Goal: Task Accomplishment & Management: Complete application form

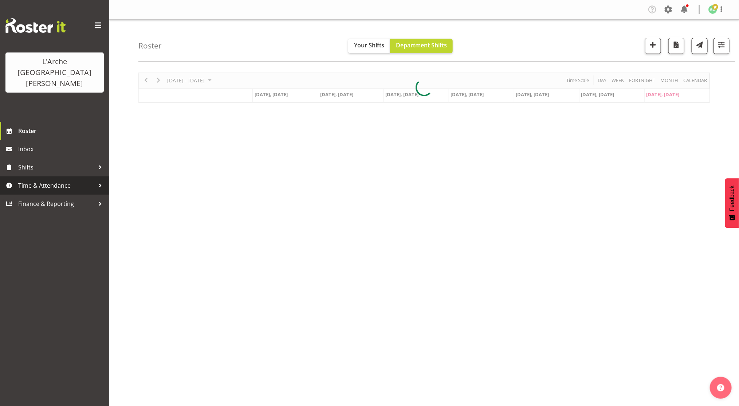
click at [80, 180] on span "Time & Attendance" at bounding box center [56, 185] width 76 height 11
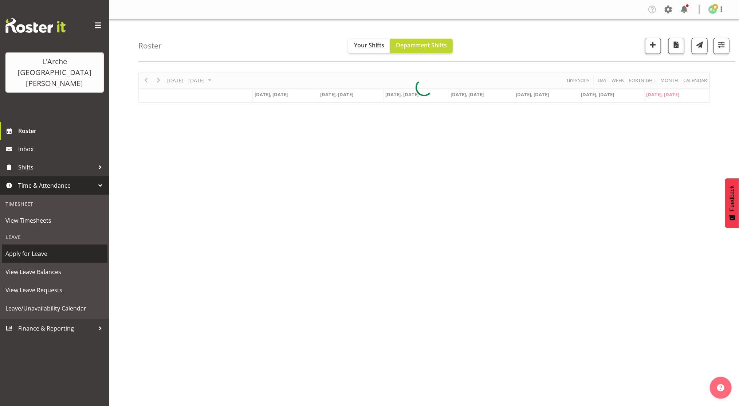
click at [50, 248] on span "Apply for Leave" at bounding box center [54, 253] width 98 height 11
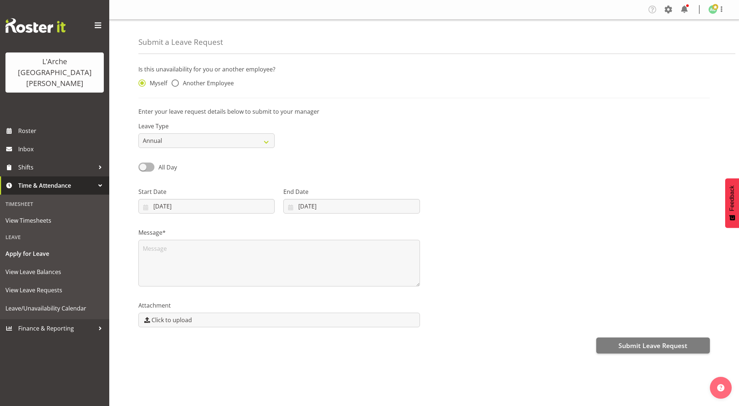
select select "9"
select select "2025"
click at [169, 205] on input "05/10/2025" at bounding box center [206, 206] width 136 height 15
click at [205, 232] on select "January February March April May June July August September October November De…" at bounding box center [189, 227] width 50 height 15
select select "11"
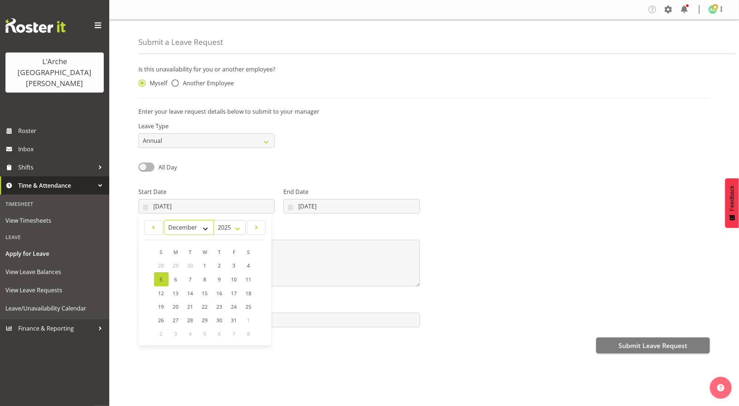
click at [164, 220] on select "January February March April May June July August September October November De…" at bounding box center [189, 227] width 50 height 15
click at [176, 308] on span "22" at bounding box center [176, 305] width 6 height 7
type input "22/12/2025"
click at [323, 203] on input "05/10/2025" at bounding box center [351, 206] width 136 height 15
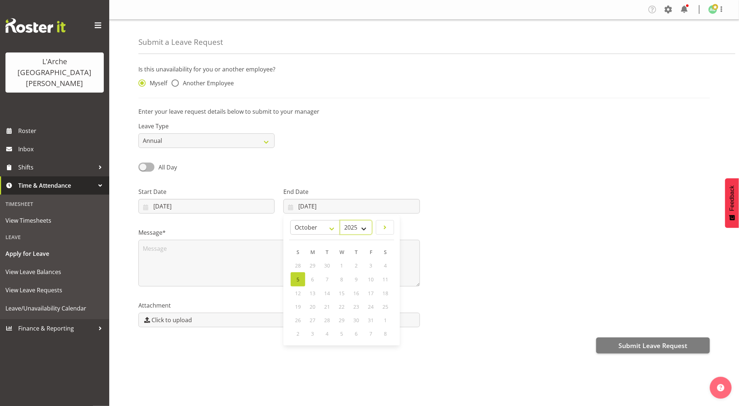
click at [345, 229] on select "2035 2034 2033 2032 2031 2030 2029 2028 2027 2026 2025" at bounding box center [356, 227] width 32 height 15
select select "2026"
click at [357, 220] on select "2035 2034 2033 2032 2031 2030 2029 2028 2027 2026 2025" at bounding box center [356, 227] width 32 height 15
click at [331, 224] on select "January February March April May June July August September October November De…" at bounding box center [334, 227] width 50 height 15
select select "0"
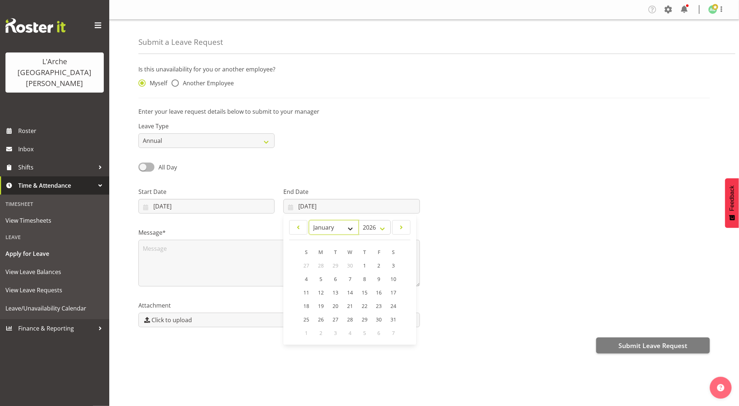
click at [309, 220] on select "January February March April May June July August September October November De…" at bounding box center [334, 227] width 50 height 15
click at [336, 294] on span "13" at bounding box center [336, 292] width 6 height 7
type input "13/01/2026"
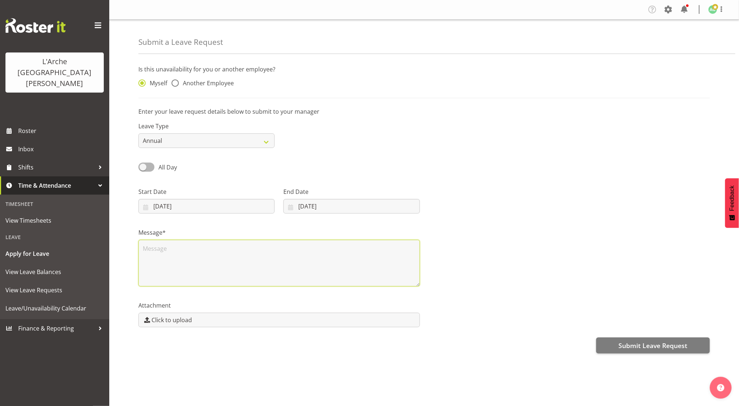
click at [320, 272] on textarea at bounding box center [279, 263] width 282 height 47
paste textarea "Hi Cecilia, Can I please request to be off from work from the period of 22nd De…"
type textarea "Hi Cecilia, Can I please request to be off from work from the period of 22nd De…"
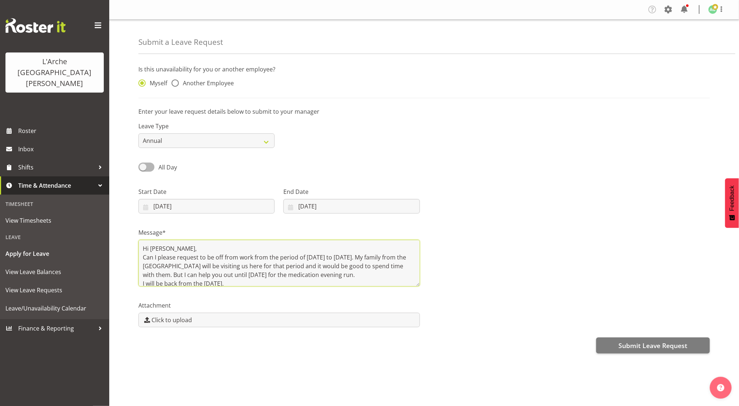
drag, startPoint x: 205, startPoint y: 279, endPoint x: 137, endPoint y: 210, distance: 96.6
click at [138, 210] on div "Is this unavailability for you or another employee? Myself Another Employee Ent…" at bounding box center [438, 208] width 601 height 299
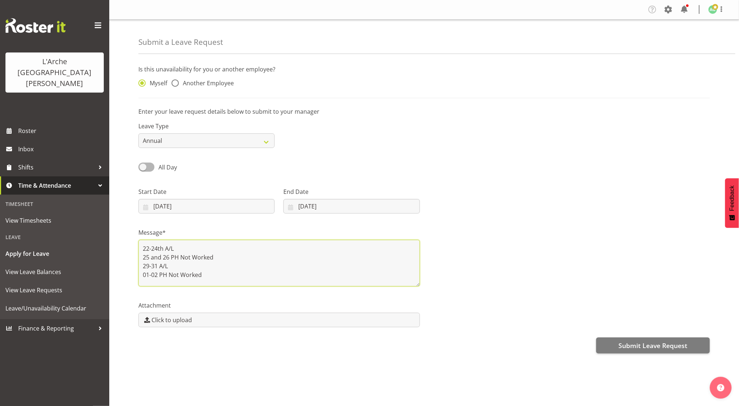
scroll to position [1, 0]
click at [165, 245] on textarea "22-24th A/L 25 and 26 PH Not Worked 29-31 A/L 01-02 PH Not Worked 05-13th Jan A…" at bounding box center [279, 263] width 282 height 47
click at [158, 263] on textarea "22-24th DecA/L 25 and 26 PH Not Worked 29-31 A/L 01-02 PH Not Worked 05-13th Ja…" at bounding box center [279, 263] width 282 height 47
drag, startPoint x: 190, startPoint y: 280, endPoint x: 140, endPoint y: 247, distance: 59.4
click at [140, 247] on textarea "22-24th DecA/L 25 and 26 PH Not Worked 29-31 Dec A/L 01-02 PH Not Worked 05-13t…" at bounding box center [279, 263] width 282 height 47
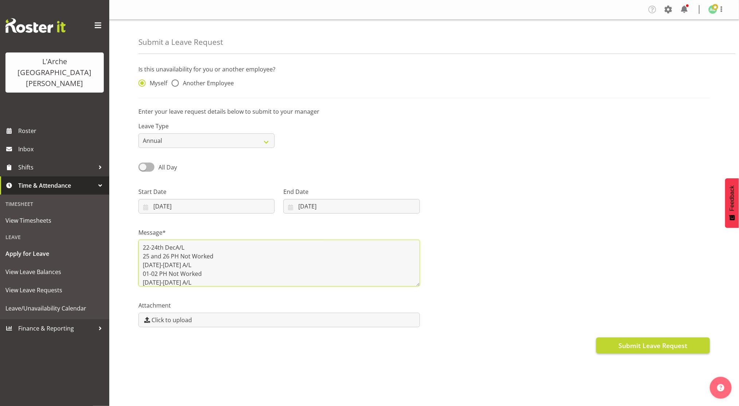
type textarea "22-24th DecA/L 25 and 26 PH Not Worked 29-31 Dec A/L 01-02 PH Not Worked 05-13t…"
click at [611, 351] on button "Submit Leave Request" at bounding box center [653, 345] width 114 height 16
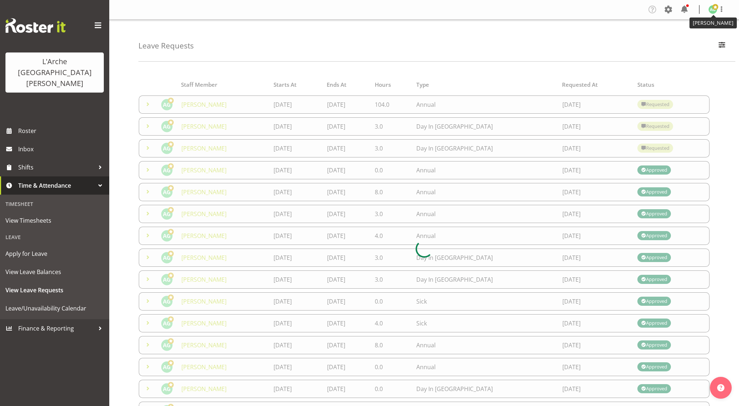
click at [714, 8] on span at bounding box center [715, 7] width 6 height 6
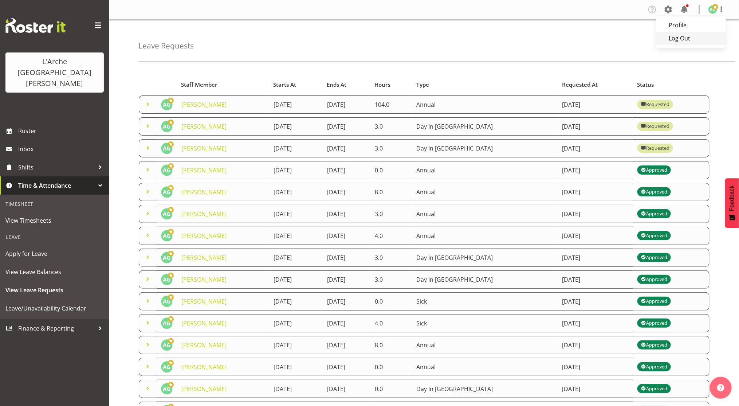
click at [674, 39] on link "Log Out" at bounding box center [691, 38] width 70 height 13
